Goal: Transaction & Acquisition: Purchase product/service

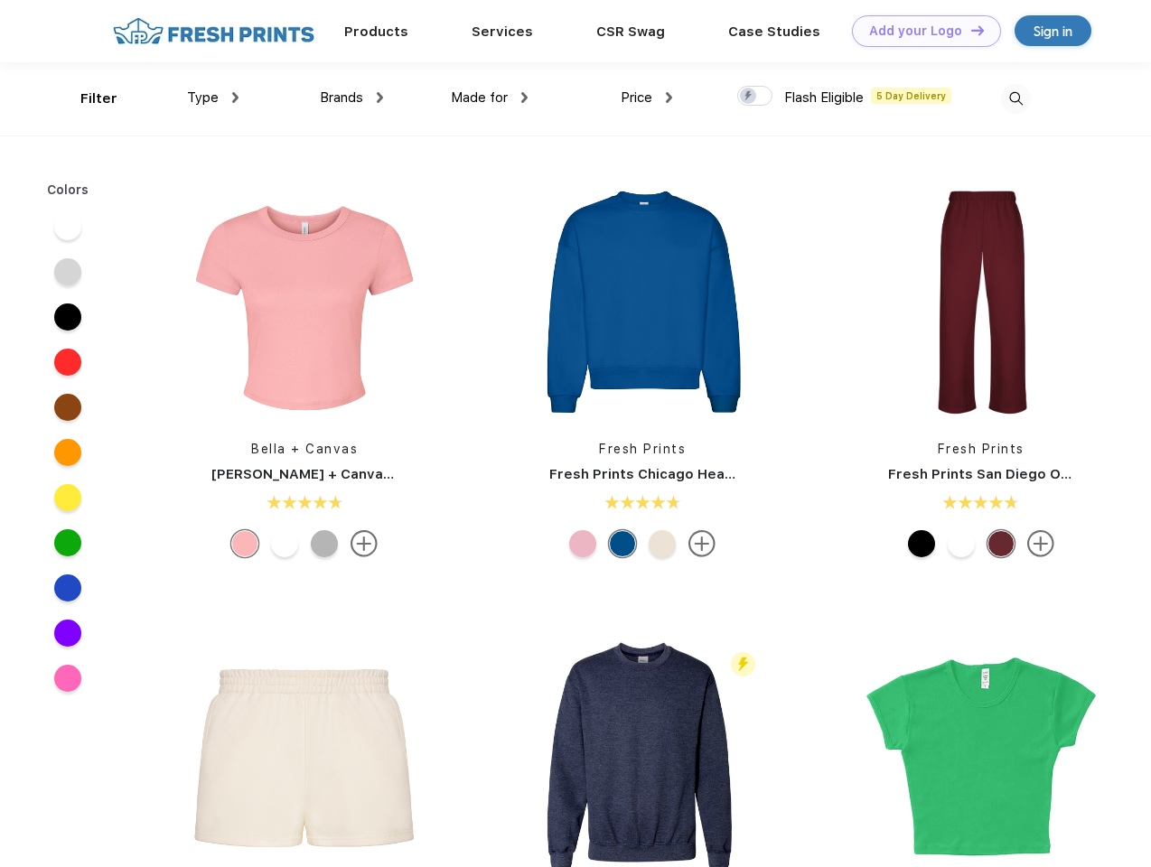
scroll to position [1, 0]
click at [919, 31] on link "Add your Logo Design Tool" at bounding box center [926, 31] width 149 height 32
click at [0, 0] on div "Design Tool" at bounding box center [0, 0] width 0 height 0
click at [969, 30] on link "Add your Logo Design Tool" at bounding box center [926, 31] width 149 height 32
click at [87, 98] on div "Filter" at bounding box center [98, 99] width 37 height 21
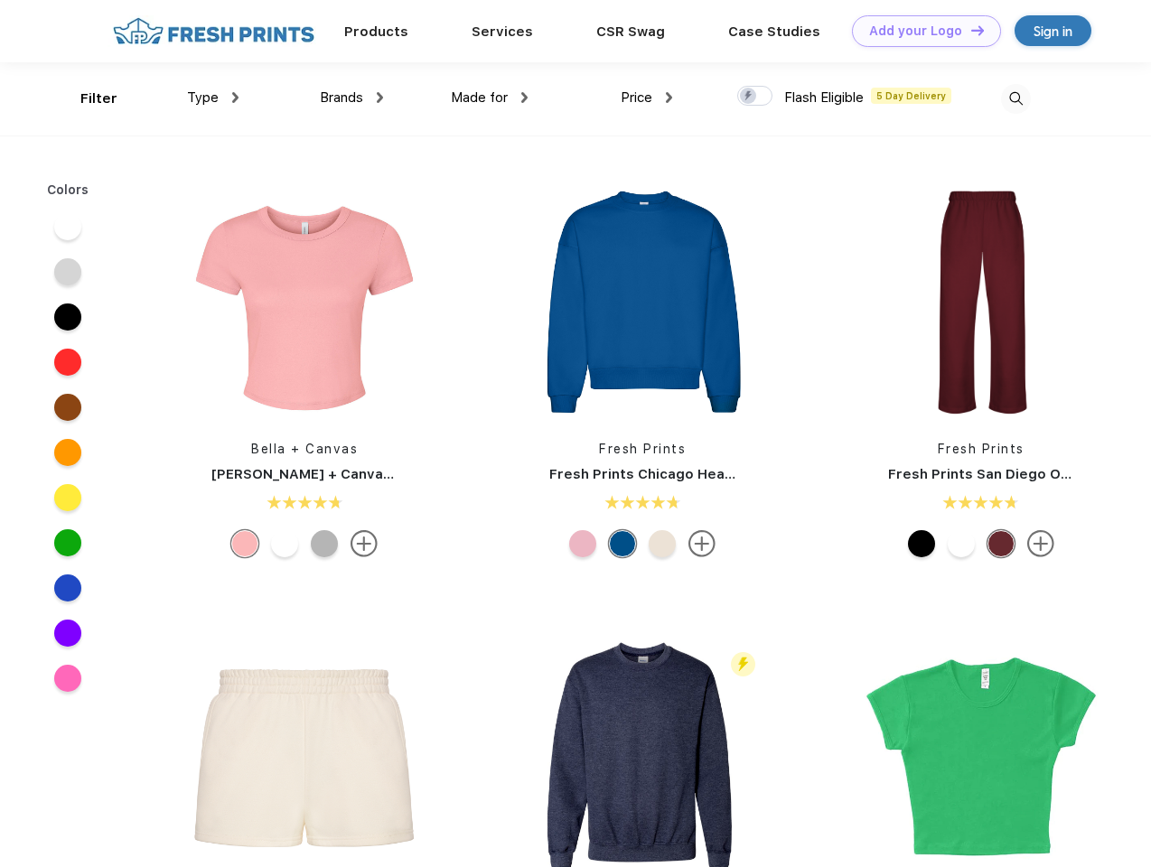
click at [213, 98] on span "Type" at bounding box center [203, 97] width 32 height 16
click at [351, 98] on span "Brands" at bounding box center [341, 97] width 43 height 16
click at [489, 98] on span "Made for" at bounding box center [479, 97] width 57 height 16
click at [647, 98] on span "Price" at bounding box center [636, 97] width 32 height 16
click at [755, 97] on div at bounding box center [754, 96] width 35 height 20
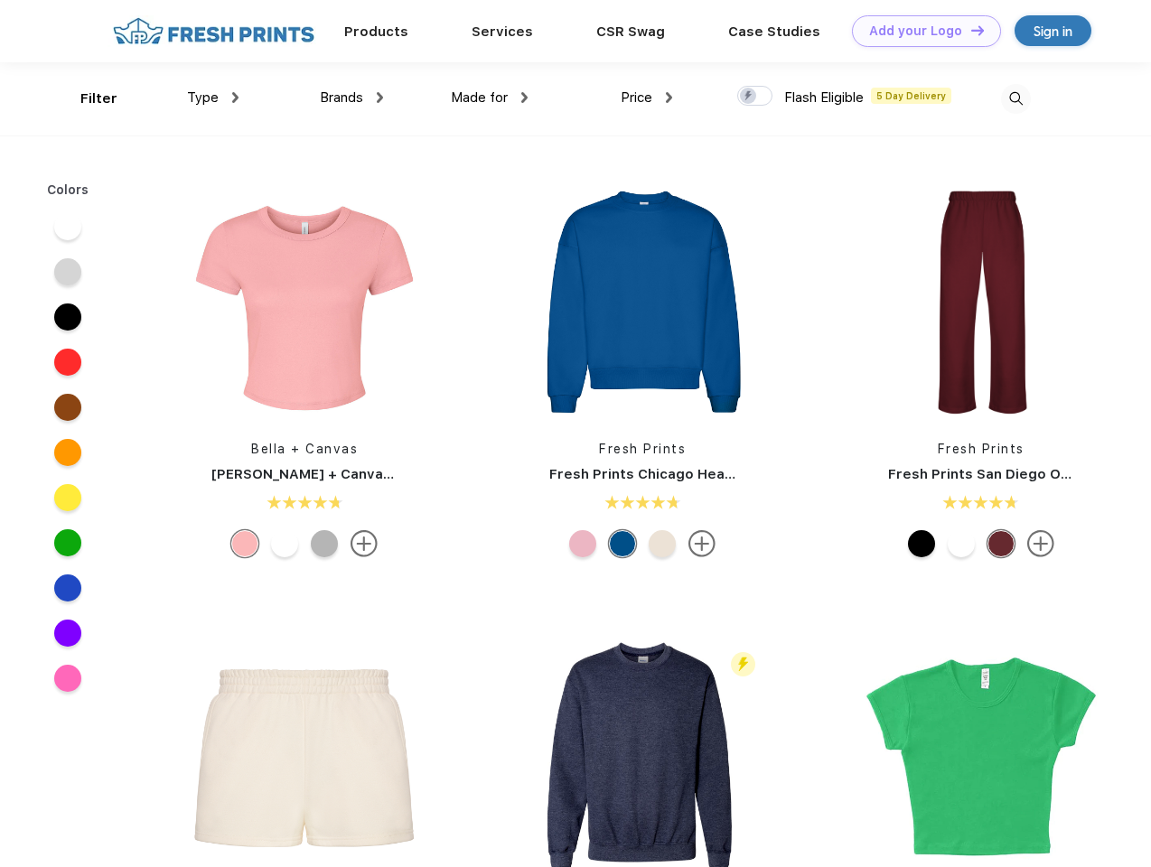
click at [749, 97] on input "checkbox" at bounding box center [743, 91] width 12 height 12
click at [1015, 98] on img at bounding box center [1016, 99] width 30 height 30
